Goal: Entertainment & Leisure: Consume media (video, audio)

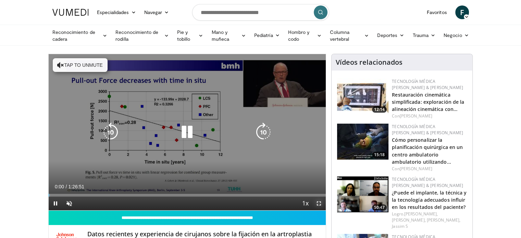
drag, startPoint x: 317, startPoint y: 203, endPoint x: 317, endPoint y: 245, distance: 41.4
click at [317, 203] on span "Video Player" at bounding box center [319, 204] width 14 height 14
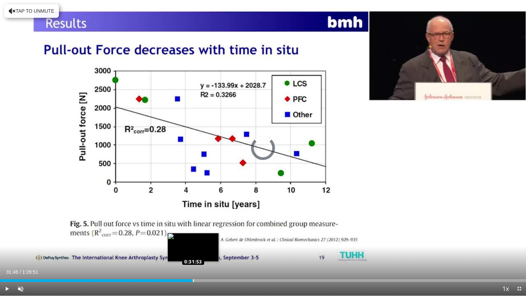
click at [193, 238] on div "Loaded : 0.95% 0:31:46 0:31:53" at bounding box center [263, 280] width 526 height 3
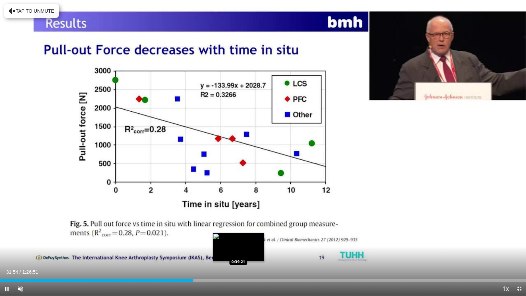
click at [238, 238] on div "Loaded : 37.07% 0:31:54 0:39:21" at bounding box center [263, 280] width 526 height 3
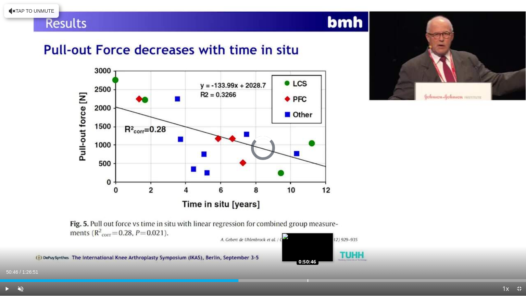
click at [307, 238] on div "Loaded : 45.33% 0:50:46 0:50:46" at bounding box center [263, 280] width 526 height 3
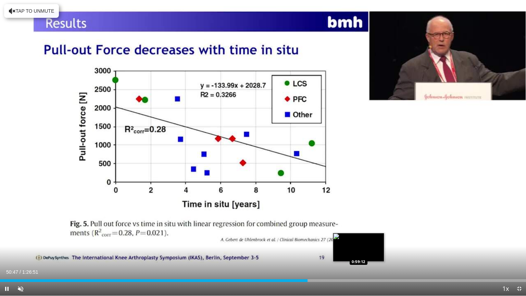
click at [359, 238] on div "Loaded : 58.59% 0:50:47 0:59:12" at bounding box center [263, 280] width 526 height 3
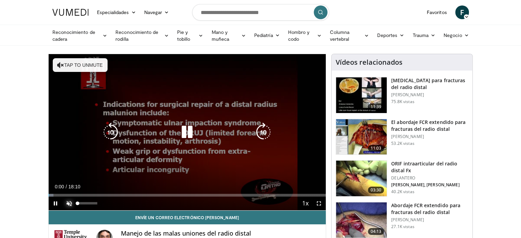
click at [69, 202] on span "Video Player" at bounding box center [69, 204] width 14 height 14
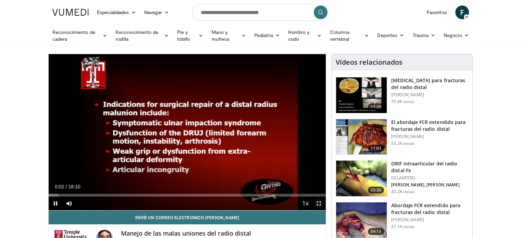
click at [320, 203] on span "Video Player" at bounding box center [319, 204] width 14 height 14
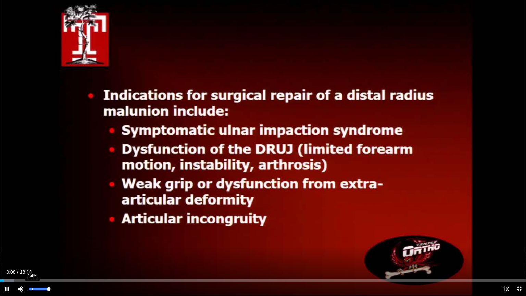
click at [33, 238] on div "14%" at bounding box center [39, 289] width 20 height 2
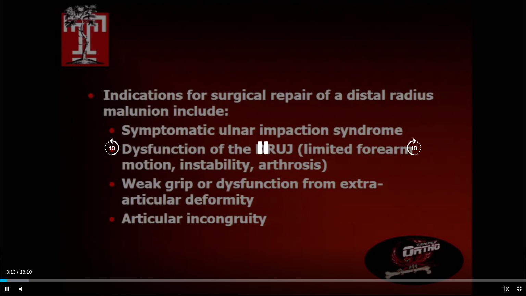
click at [6, 238] on video-js "**********" at bounding box center [263, 148] width 526 height 296
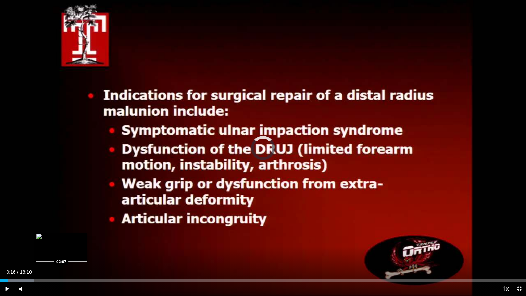
click at [62, 238] on div "Loaded : 6.41% 00:16 02:07" at bounding box center [263, 278] width 526 height 7
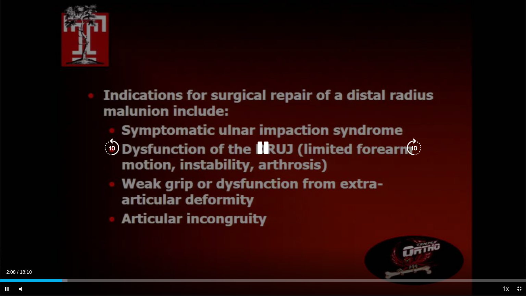
click at [128, 238] on div "Loaded : 12.81% 02:08 04:26" at bounding box center [263, 278] width 526 height 7
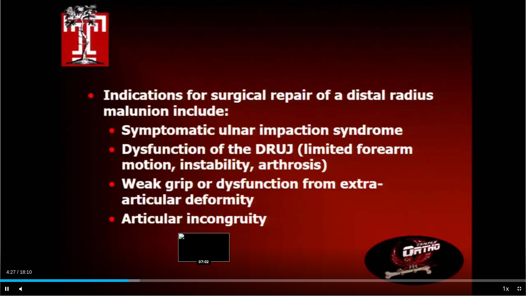
click at [204, 238] on div "Loaded : 26.58% 04:27 07:02" at bounding box center [263, 280] width 526 height 3
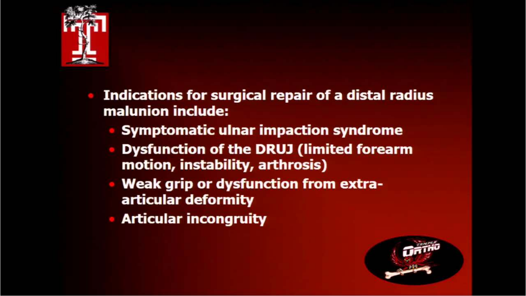
click at [273, 238] on div "10 seconds Tap to unmute" at bounding box center [263, 148] width 526 height 296
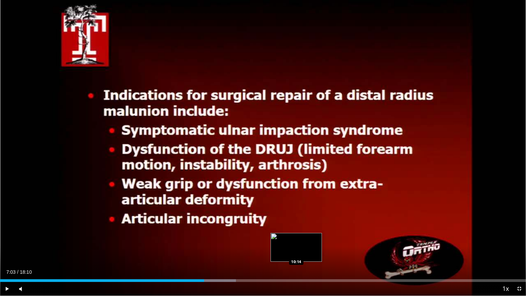
click at [296, 238] on div "Loaded : 44.85% 07:03 10:14" at bounding box center [263, 280] width 526 height 3
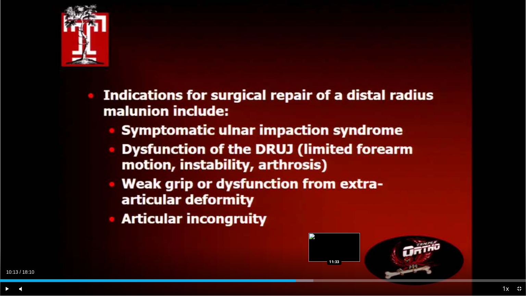
click at [335, 238] on div "Loaded : 59.59% 10:13 11:33" at bounding box center [263, 280] width 526 height 3
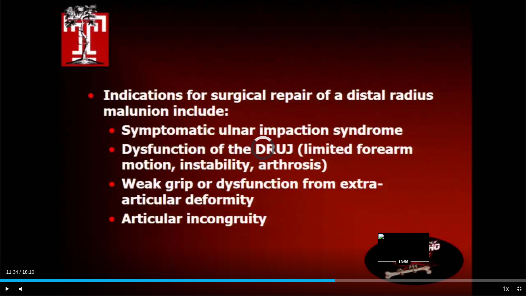
click at [403, 238] on div "Loaded : 0.00% 11:34 13:56" at bounding box center [263, 280] width 526 height 3
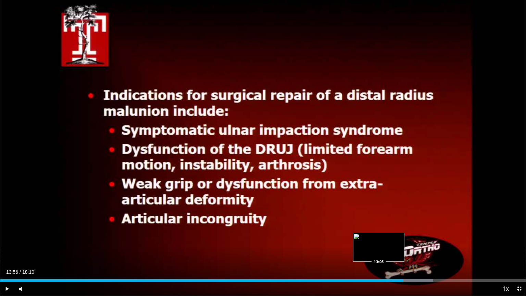
click at [379, 238] on div "13:56" at bounding box center [201, 280] width 403 height 3
click at [371, 238] on div "Loaded : 75.17% 13:05 12:49" at bounding box center [263, 278] width 526 height 7
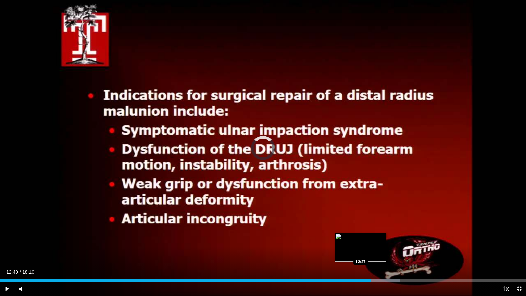
click at [360, 238] on div "12:49" at bounding box center [185, 280] width 371 height 3
click at [348, 238] on div "Loaded : 74.14% 12:27 12:03" at bounding box center [263, 278] width 526 height 7
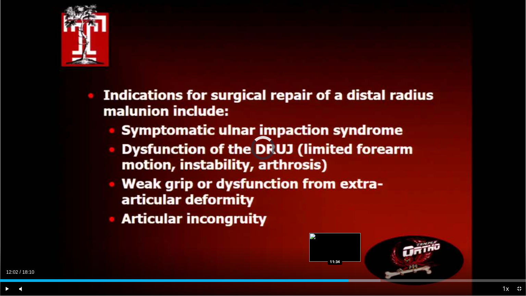
click at [335, 238] on div "12:02" at bounding box center [174, 280] width 349 height 3
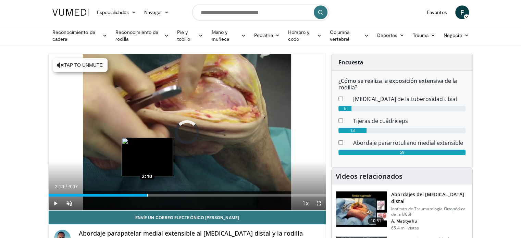
click at [147, 194] on div "Loaded : 10.79% 2:10 2:10" at bounding box center [187, 195] width 277 height 3
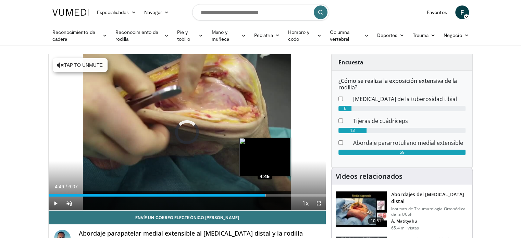
click at [264, 194] on div "Loaded : 0.00% 4:46 4:46" at bounding box center [187, 193] width 277 height 7
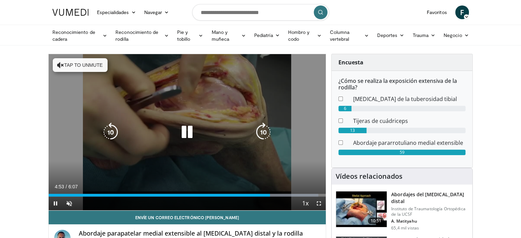
drag, startPoint x: 199, startPoint y: 102, endPoint x: 164, endPoint y: 154, distance: 62.7
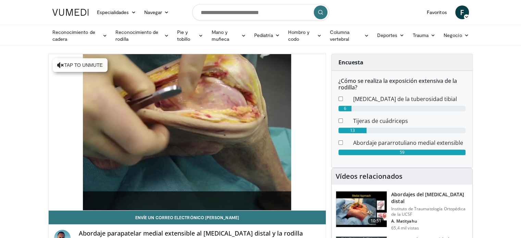
drag, startPoint x: 164, startPoint y: 154, endPoint x: 314, endPoint y: 187, distance: 153.1
click at [314, 187] on video-js "**********" at bounding box center [187, 132] width 277 height 157
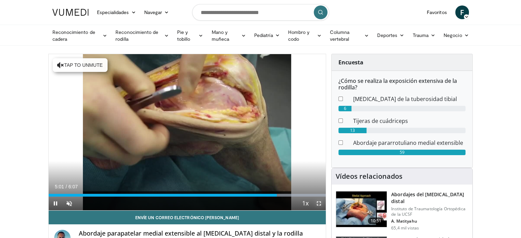
click at [317, 204] on span "Video Player" at bounding box center [319, 204] width 14 height 14
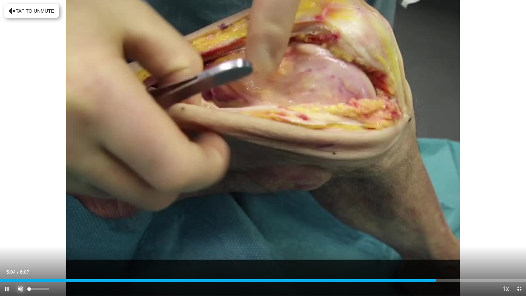
click at [21, 238] on span "Video Player" at bounding box center [21, 289] width 14 height 14
click at [9, 238] on span "Video Player" at bounding box center [7, 289] width 14 height 14
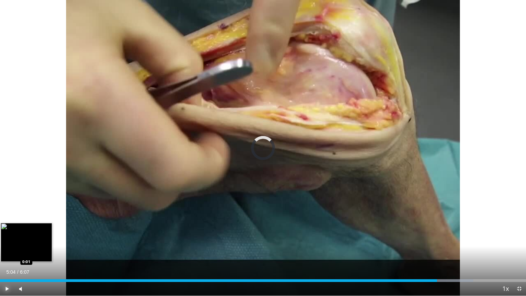
click at [0, 238] on div "Loaded : 89.97% 5:04 0:01" at bounding box center [263, 278] width 526 height 7
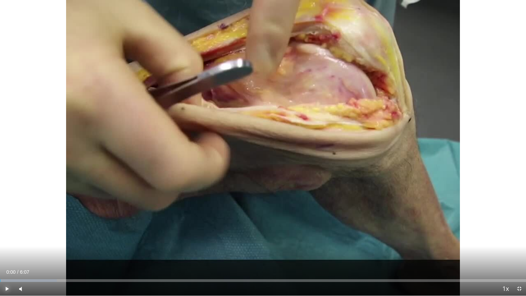
click at [5, 238] on span "Video Player" at bounding box center [7, 289] width 14 height 14
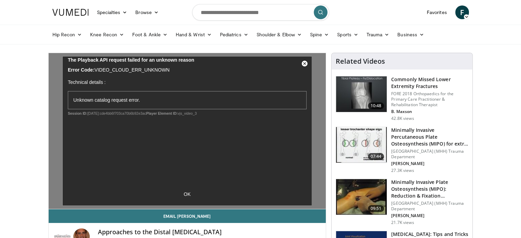
click at [367, 191] on img at bounding box center [361, 197] width 51 height 36
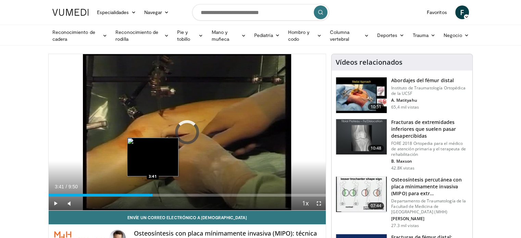
click at [152, 192] on div "Loaded : 0.00% 3:41 3:41" at bounding box center [187, 193] width 277 height 7
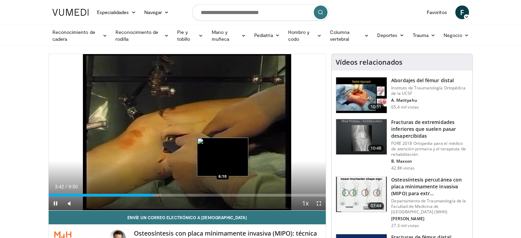
click at [222, 196] on div "Loaded : 40.68% 3:43 6:10" at bounding box center [187, 195] width 277 height 3
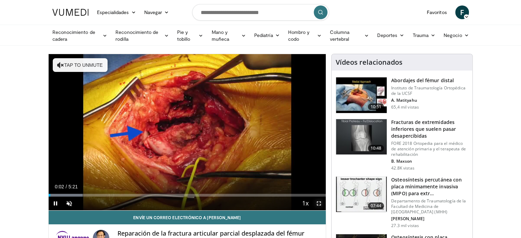
click at [319, 202] on span "Video Player" at bounding box center [319, 204] width 14 height 14
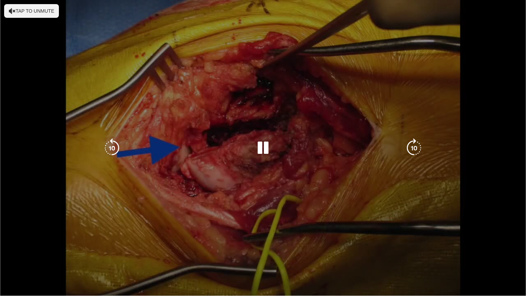
click at [6, 238] on div "10 seconds Tap to unmute" at bounding box center [263, 148] width 526 height 296
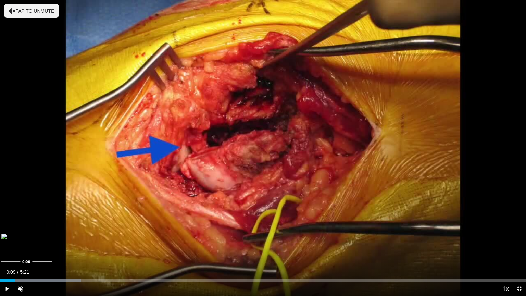
click at [0, 238] on div "Loaded : 15.39% 0:09 0:00" at bounding box center [263, 280] width 526 height 3
click at [5, 238] on span "Video Player" at bounding box center [7, 289] width 14 height 14
click at [21, 238] on span "Video Player" at bounding box center [21, 289] width 14 height 14
